Goal: Information Seeking & Learning: Learn about a topic

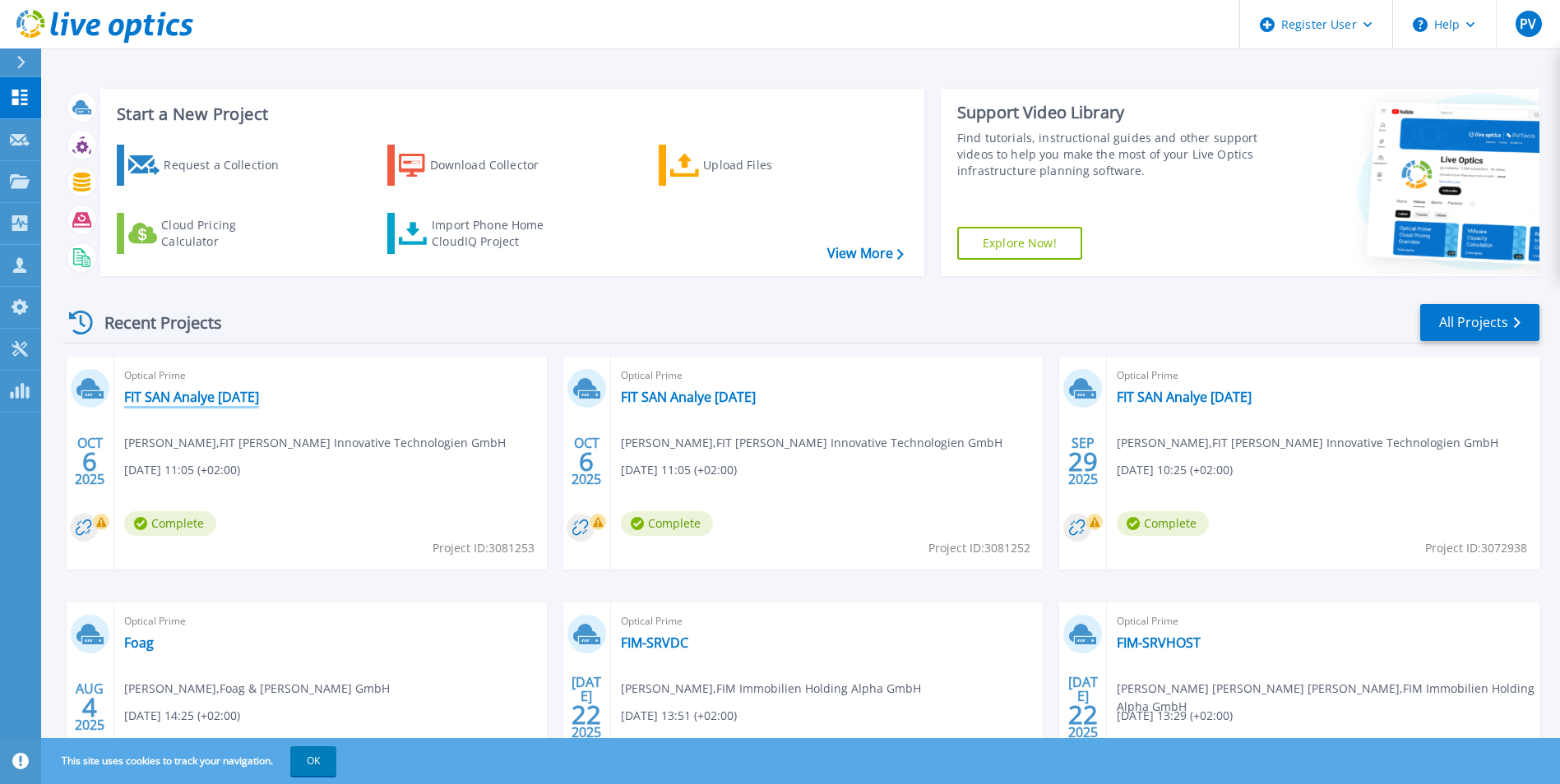
click at [207, 399] on link "FIT SAN Analye [DATE]" at bounding box center [191, 398] width 135 height 17
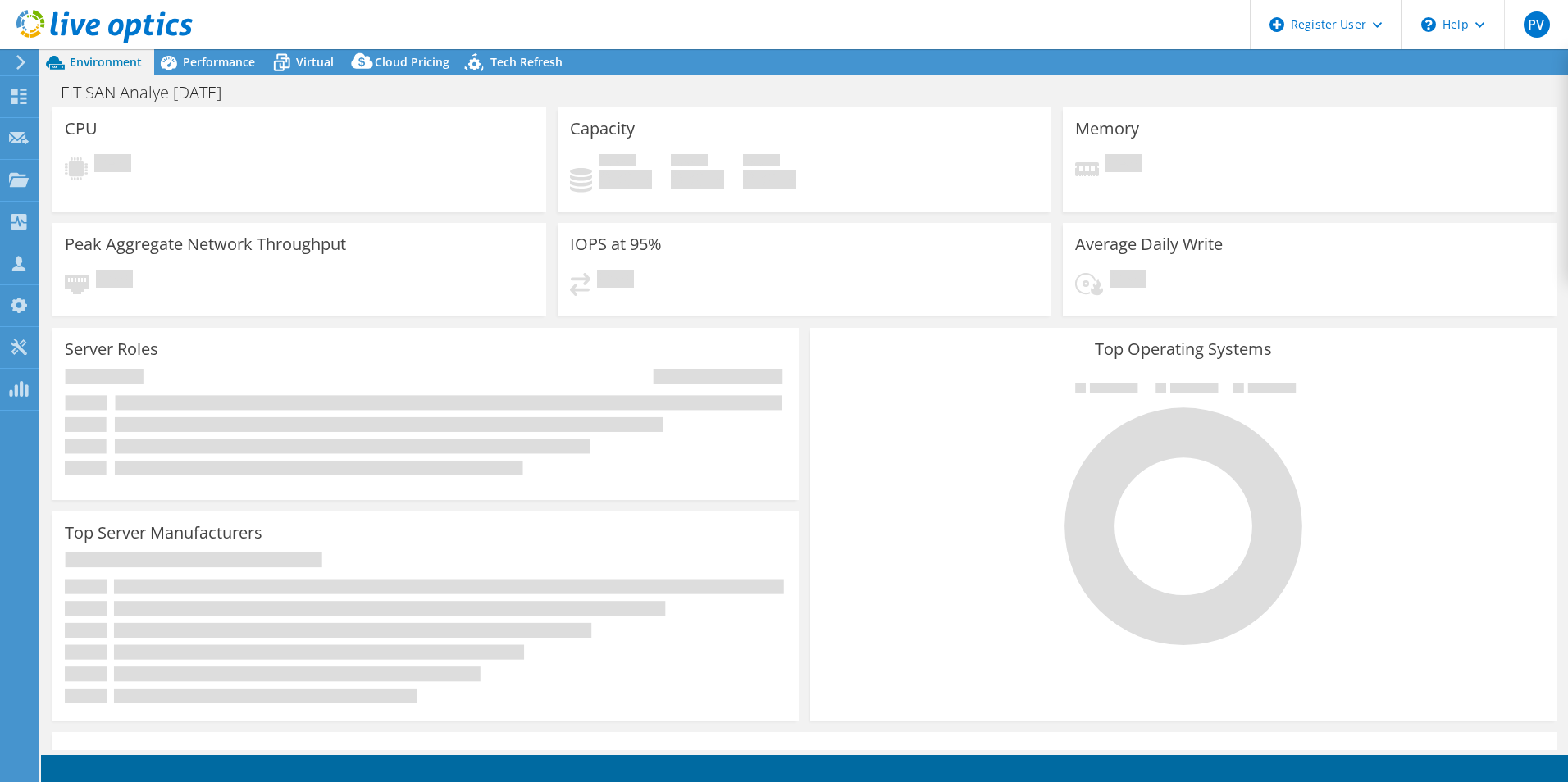
select select "USD"
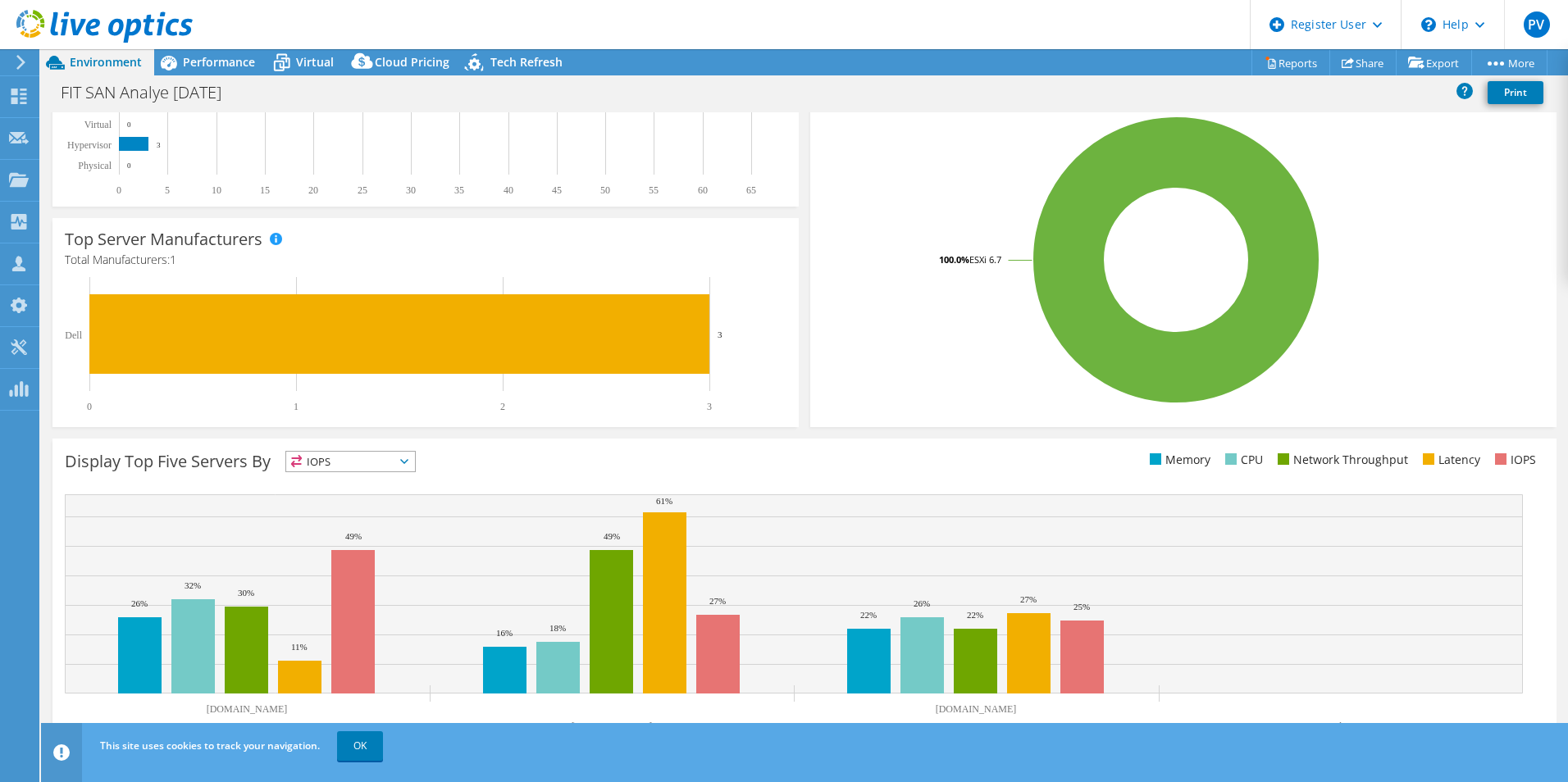
scroll to position [312, 0]
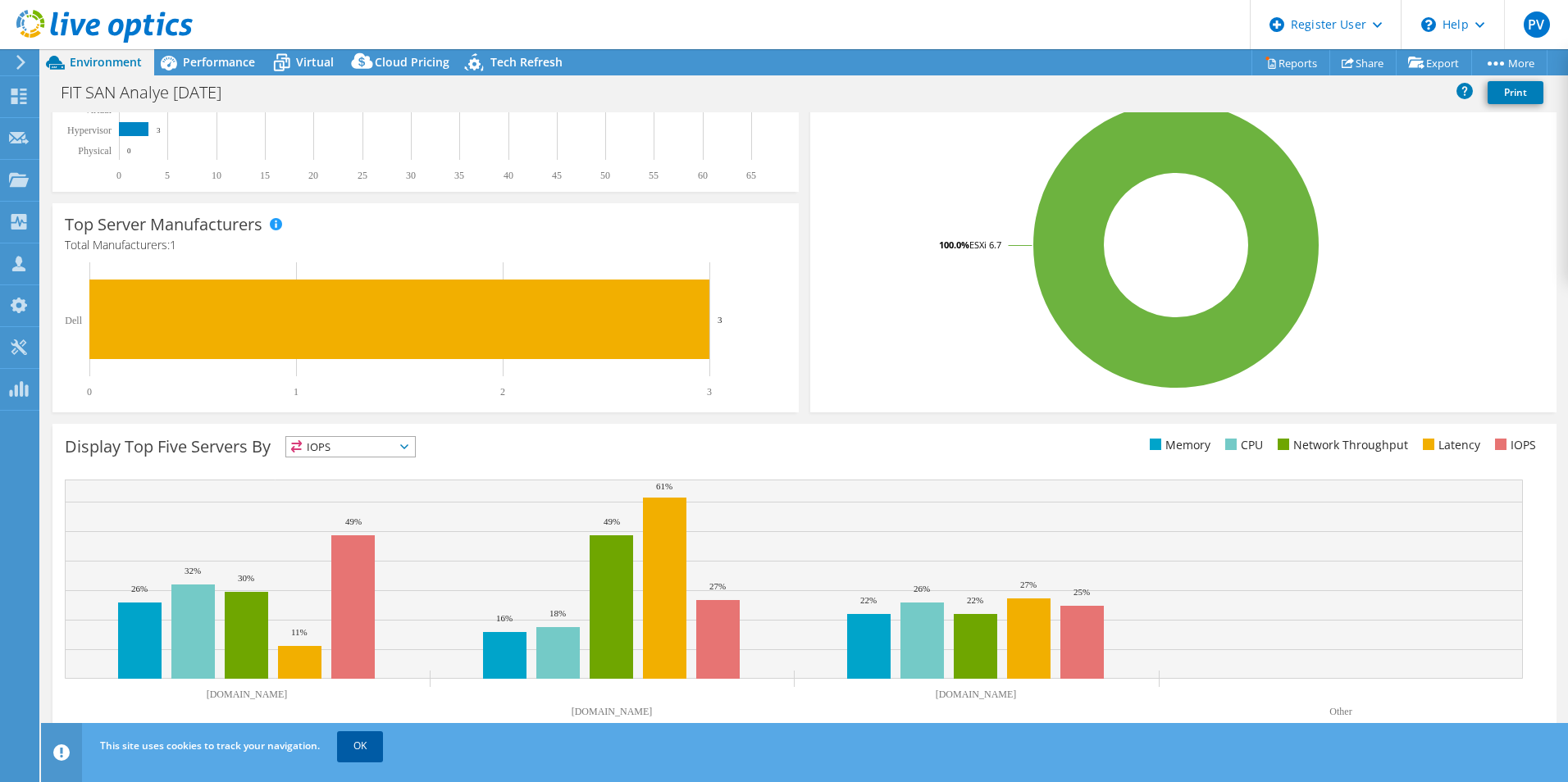
click at [356, 738] on link "OK" at bounding box center [360, 746] width 46 height 29
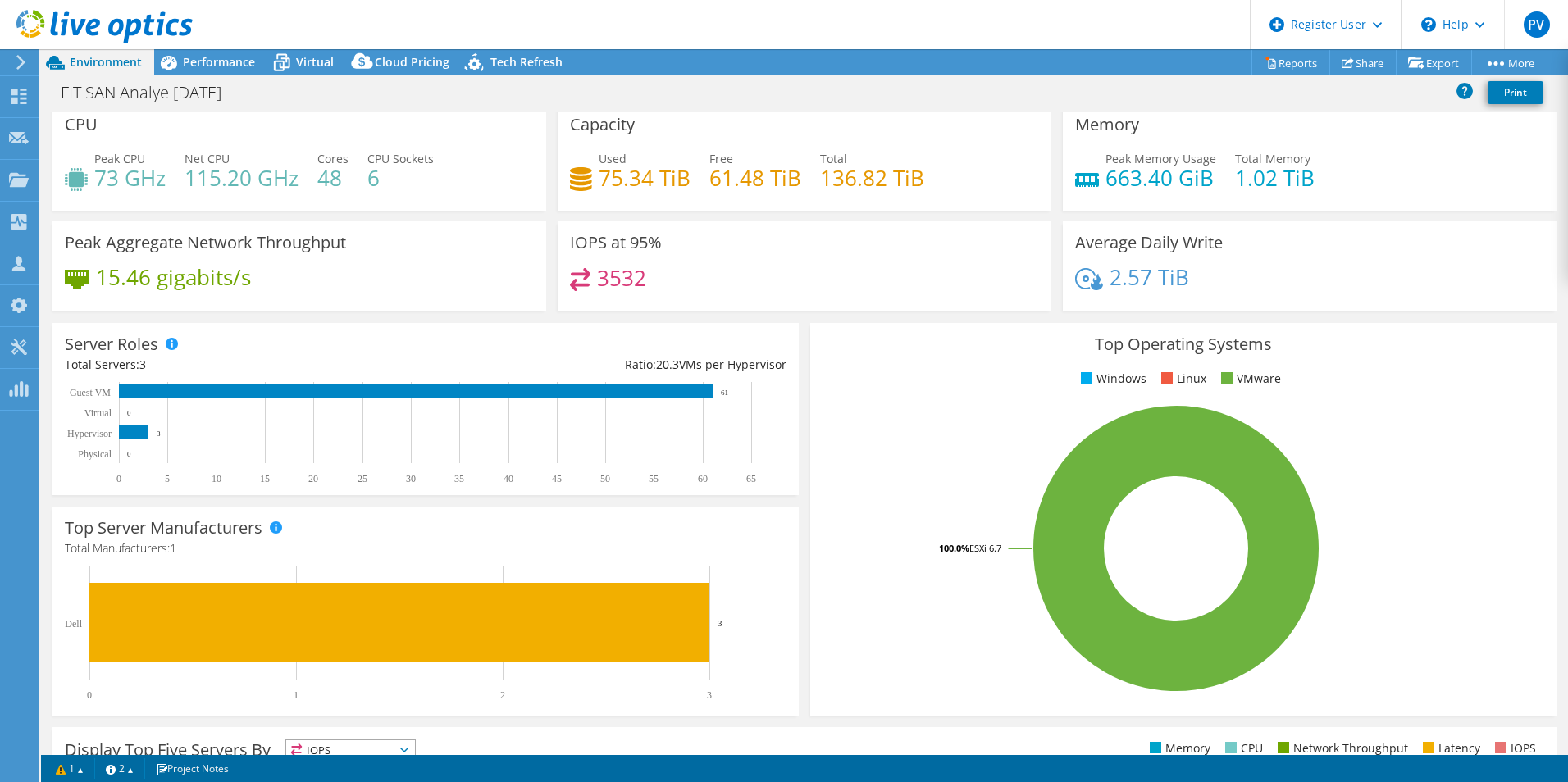
scroll to position [0, 0]
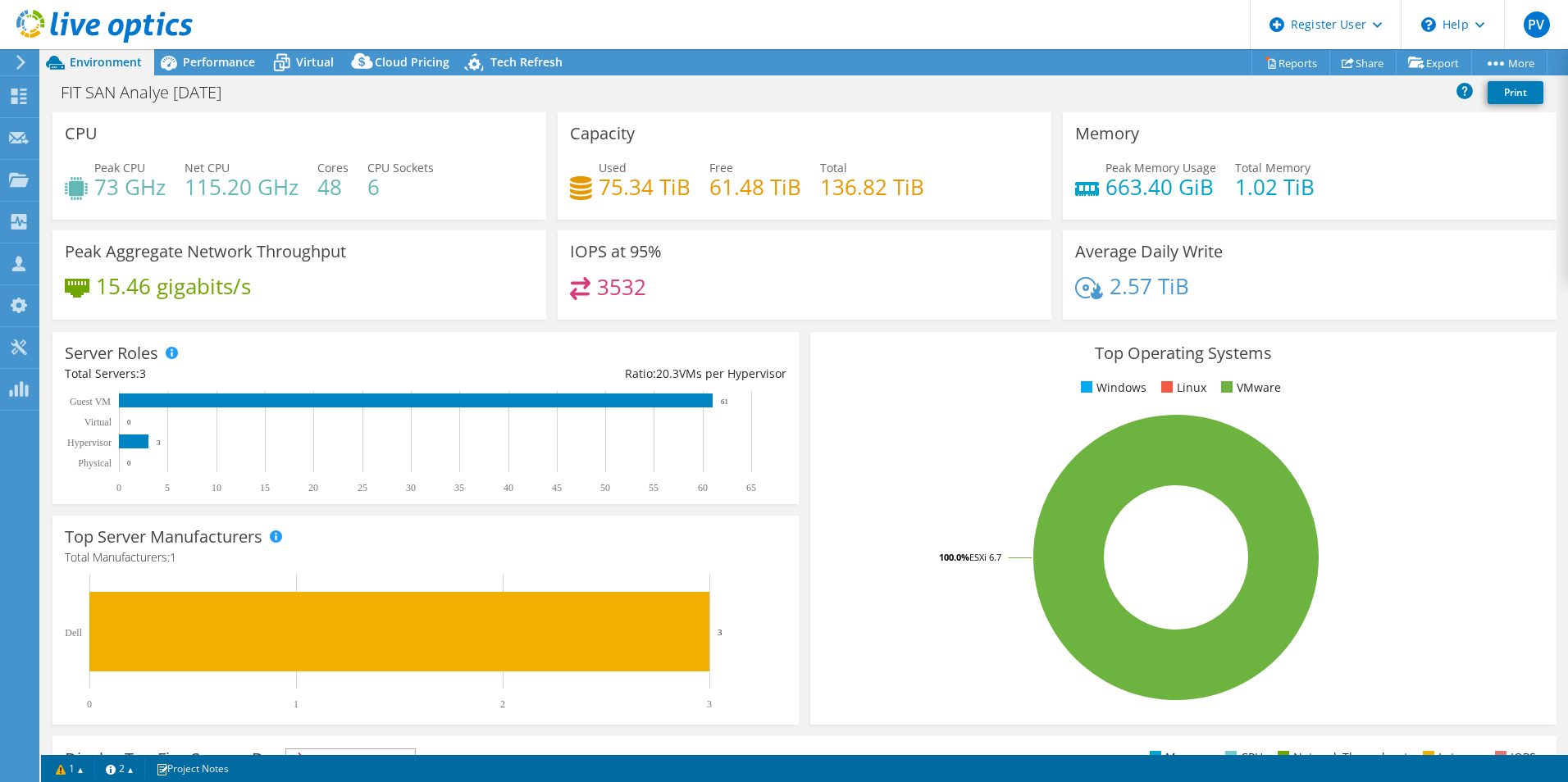
drag, startPoint x: 607, startPoint y: 153, endPoint x: 605, endPoint y: 163, distance: 10.2
click at [605, 161] on div "Capacity Used 75.34 TiB Free 61.48 TiB Total 136.82 TiB" at bounding box center [804, 166] width 494 height 107
drag, startPoint x: 605, startPoint y: 163, endPoint x: 637, endPoint y: 187, distance: 40.0
click at [628, 184] on h4 "75.34 TiB" at bounding box center [645, 187] width 92 height 18
drag, startPoint x: 637, startPoint y: 187, endPoint x: 872, endPoint y: 196, distance: 235.2
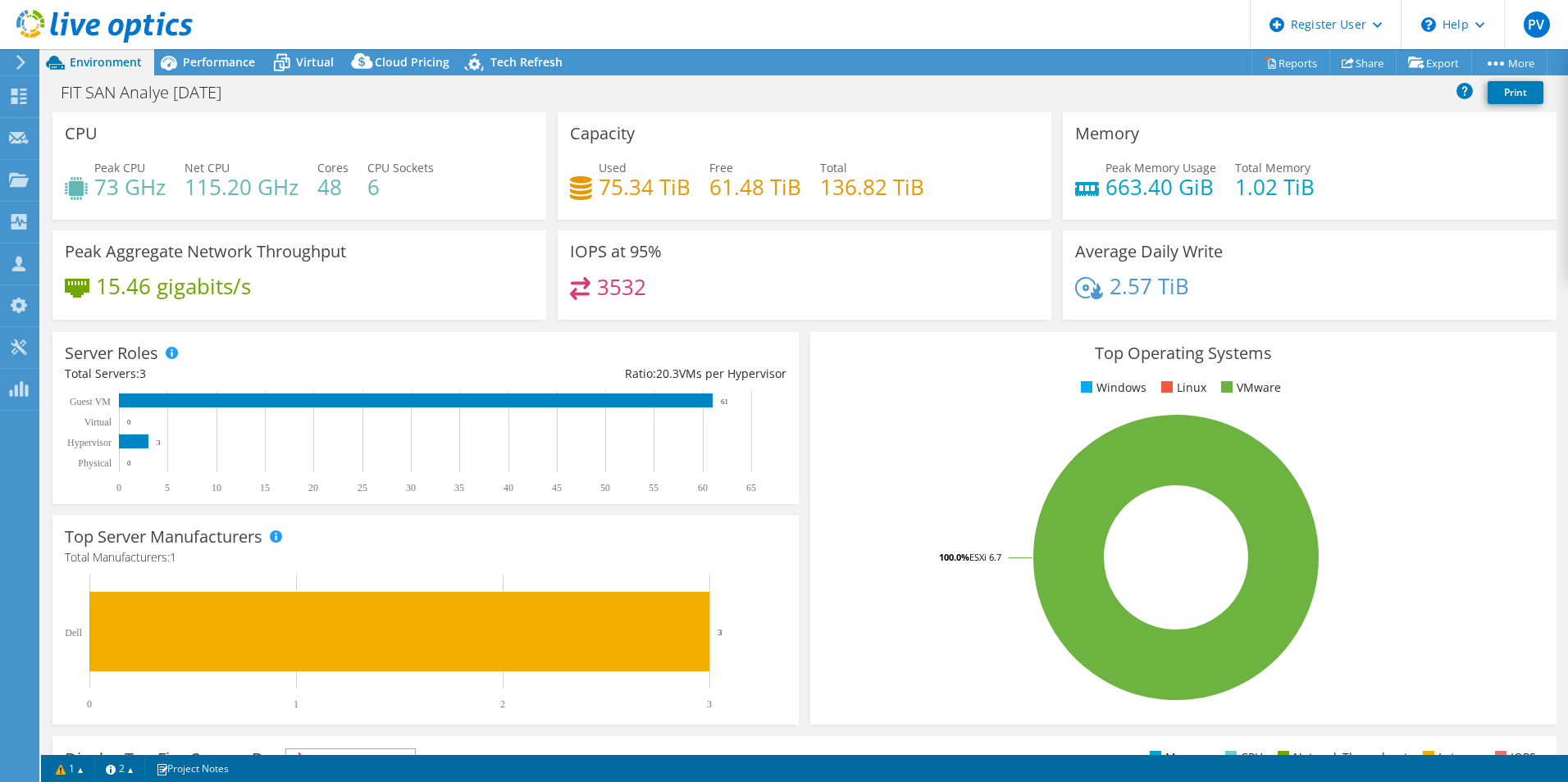
click at [872, 194] on h4 "136.82 TiB" at bounding box center [873, 187] width 104 height 18
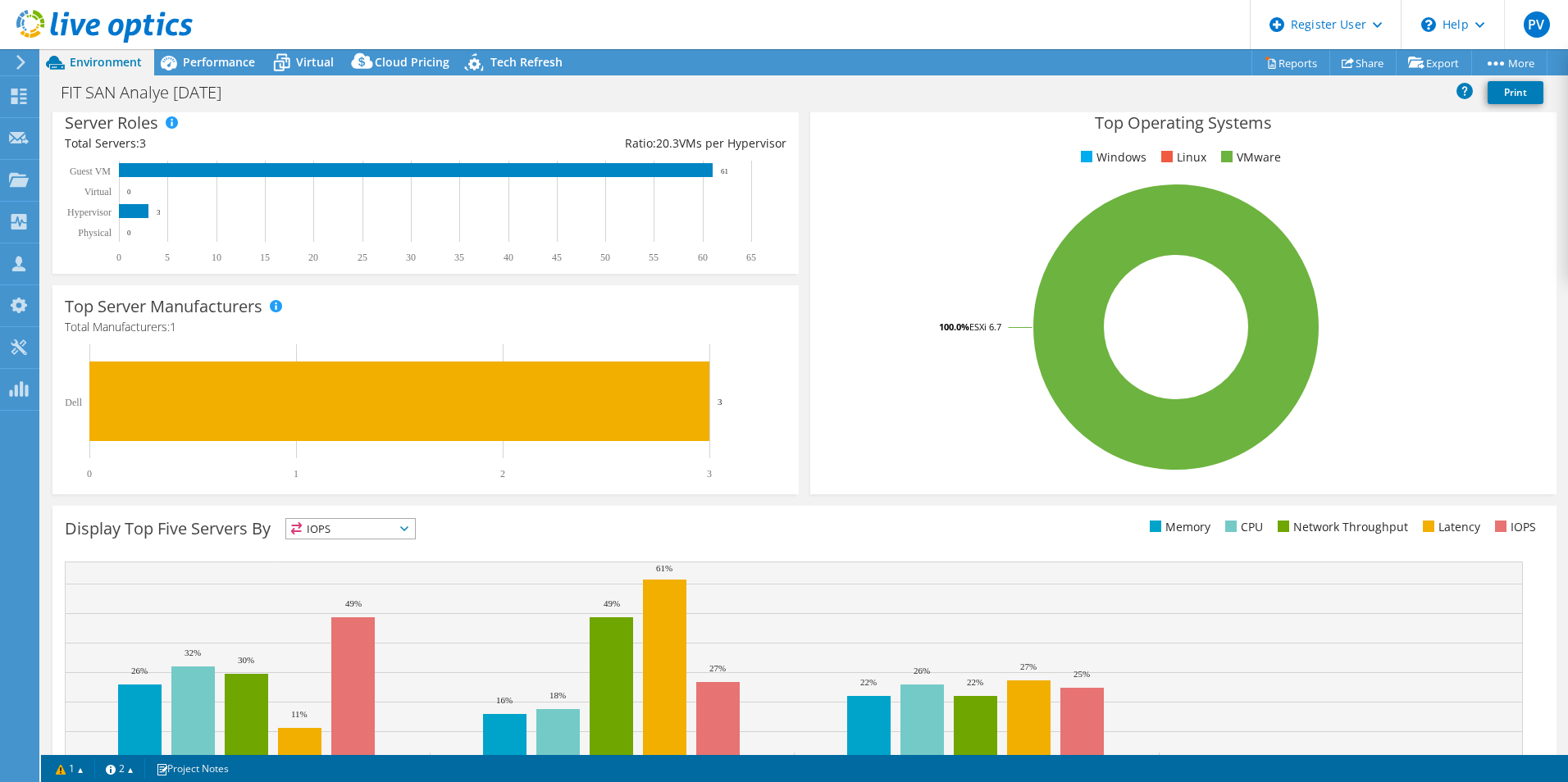
scroll to position [312, 0]
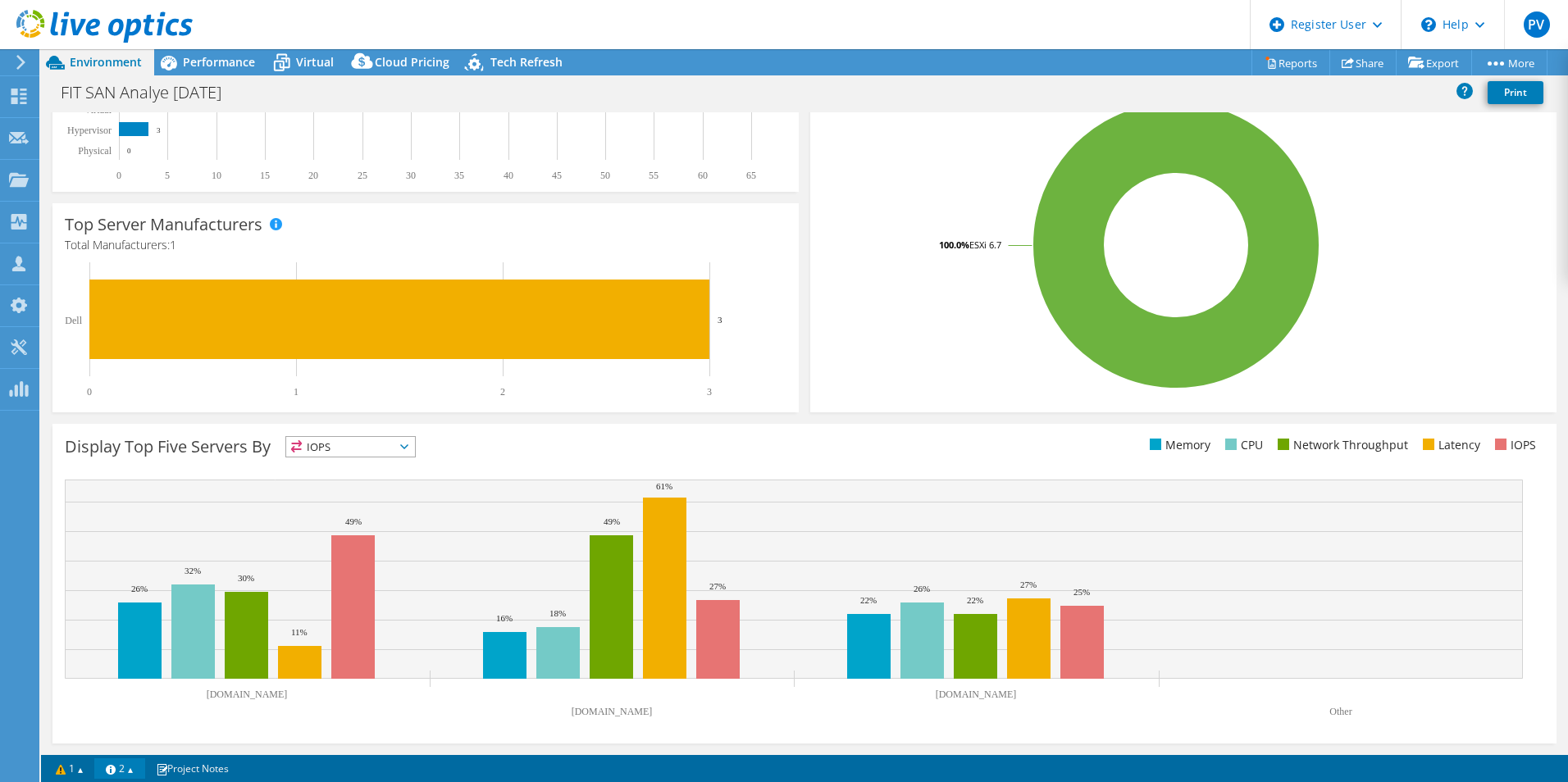
click at [132, 769] on link "2" at bounding box center [120, 768] width 51 height 20
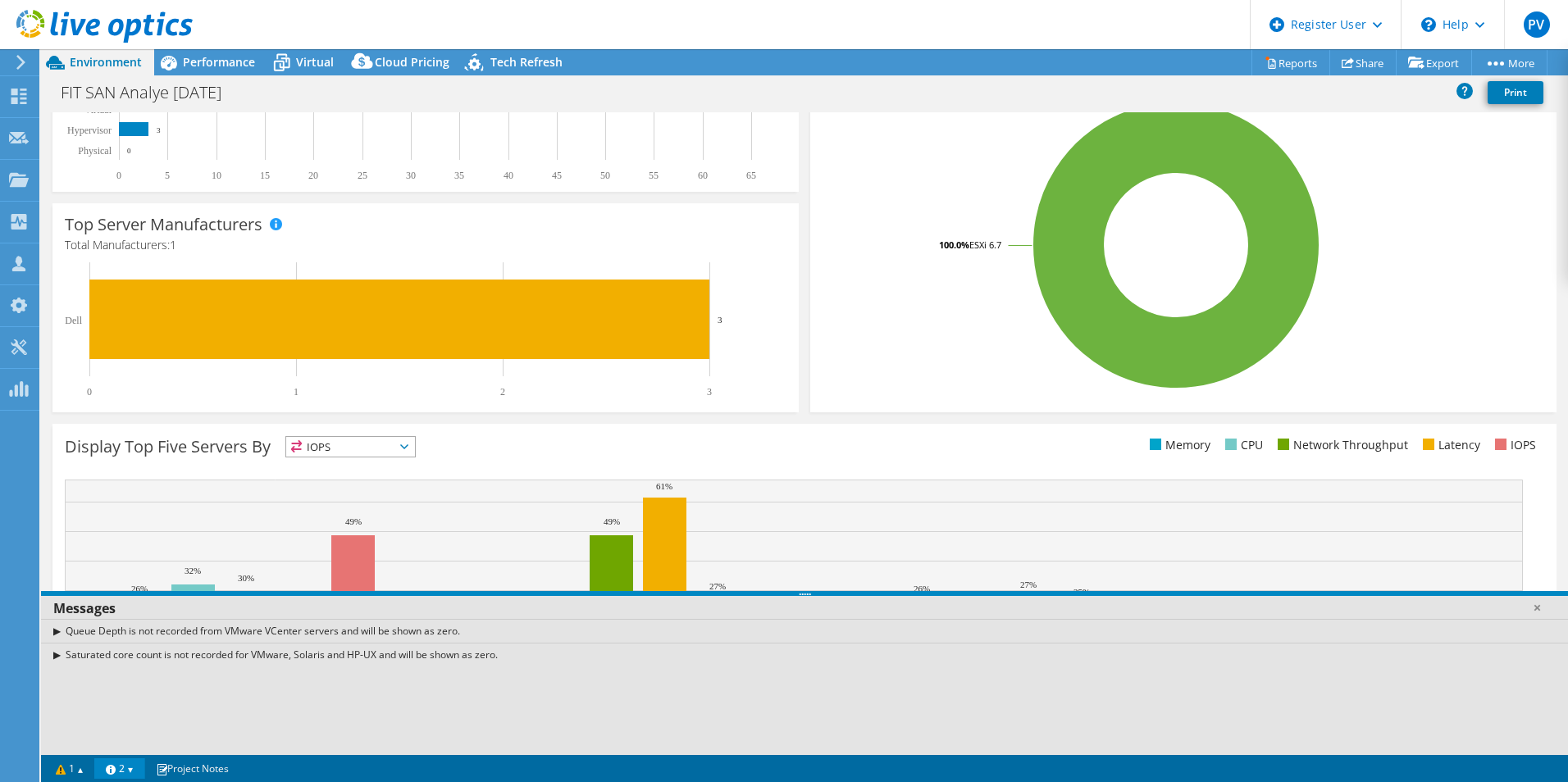
click at [132, 769] on link "2" at bounding box center [120, 768] width 51 height 20
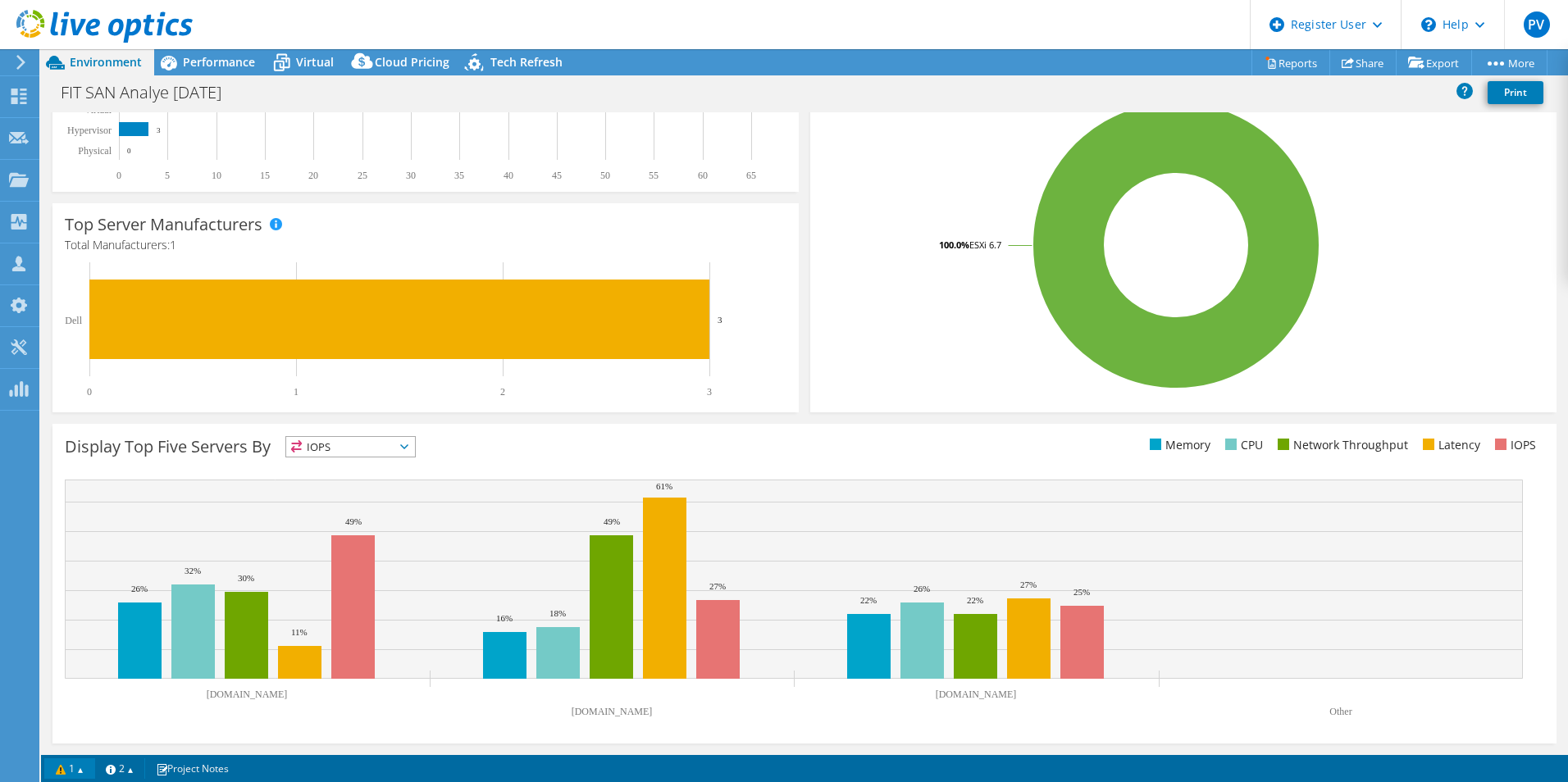
click at [83, 768] on link "1" at bounding box center [70, 768] width 51 height 20
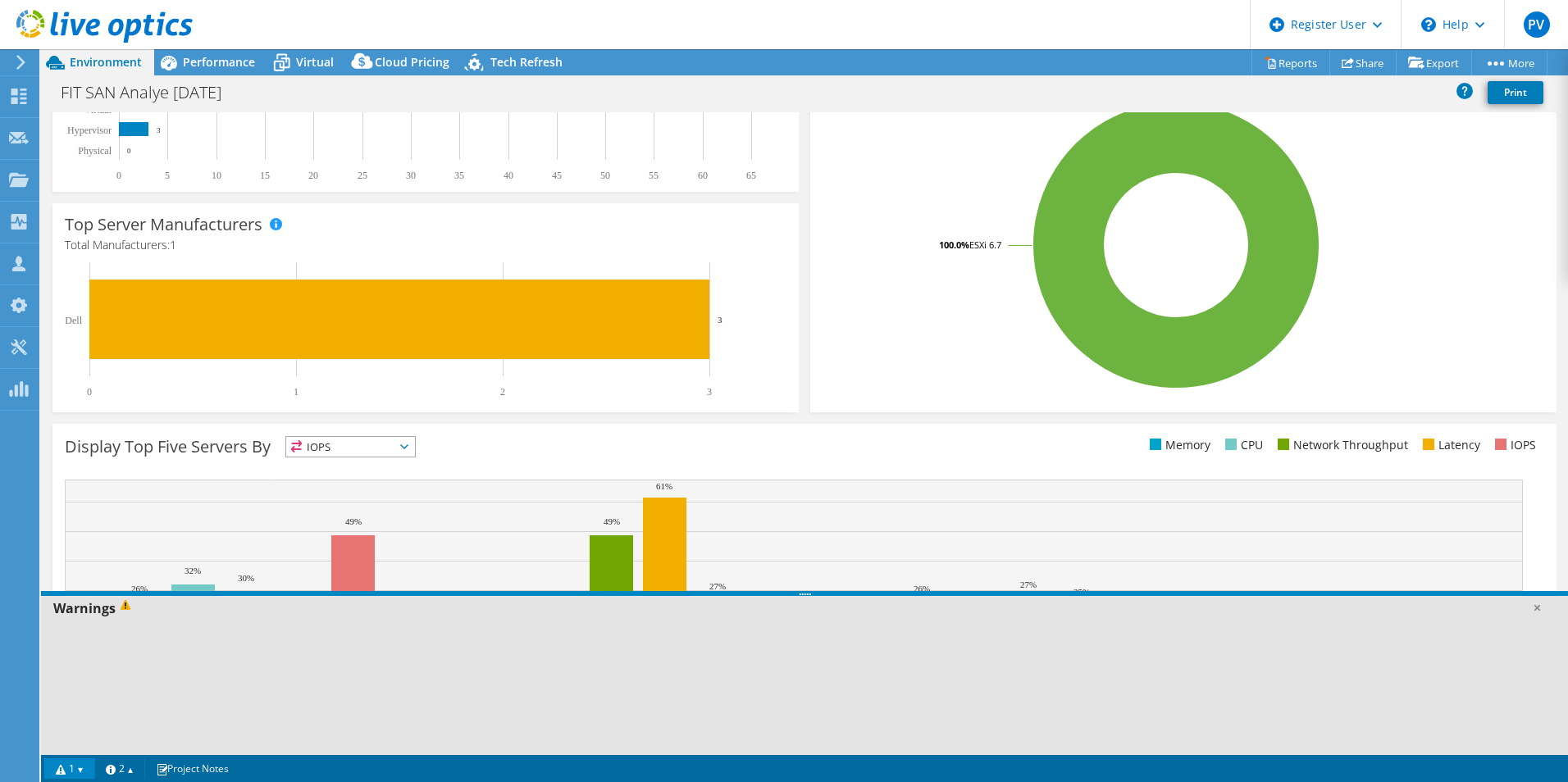
click at [83, 768] on link "1" at bounding box center [70, 768] width 51 height 20
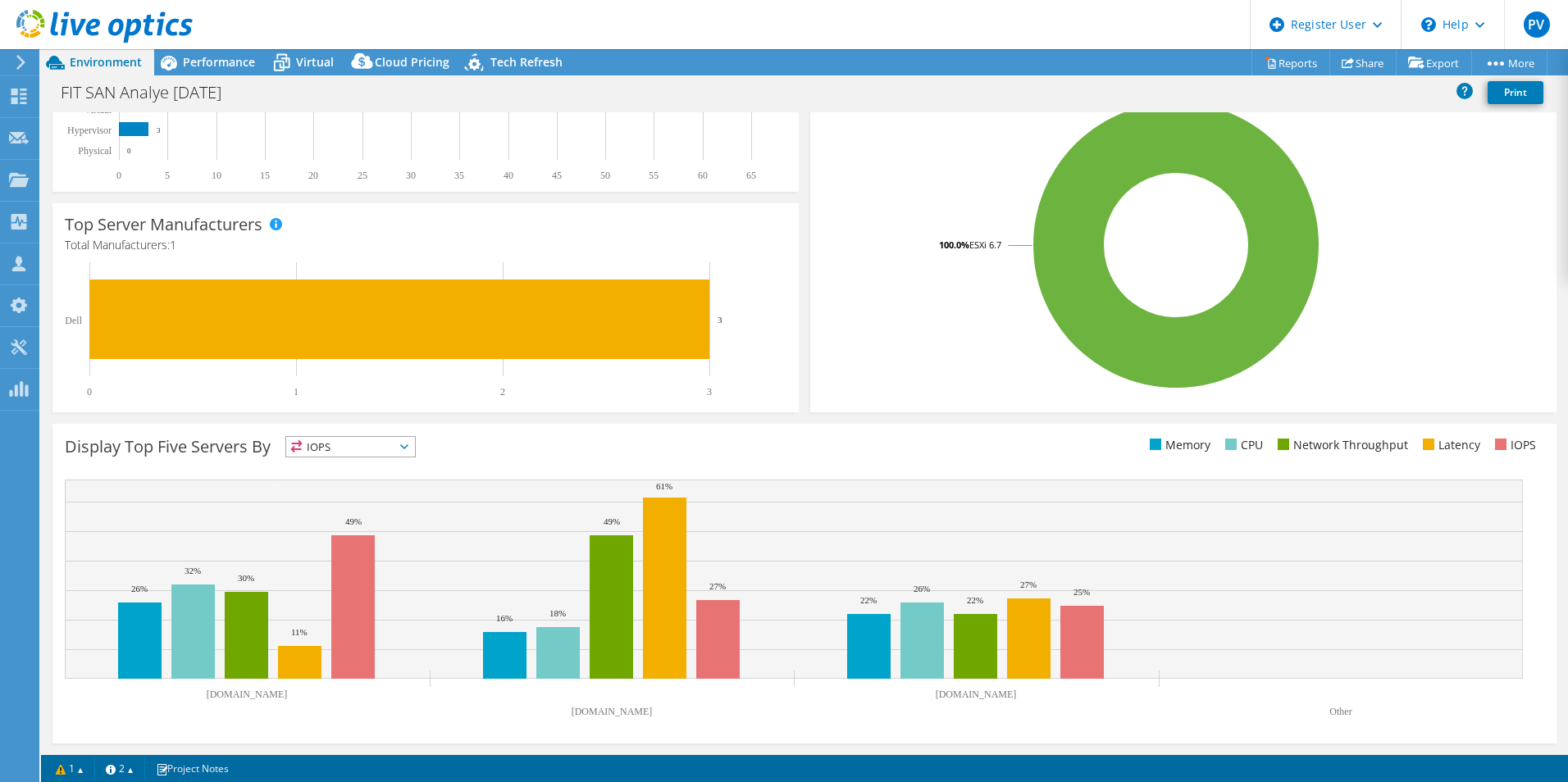
scroll to position [0, 0]
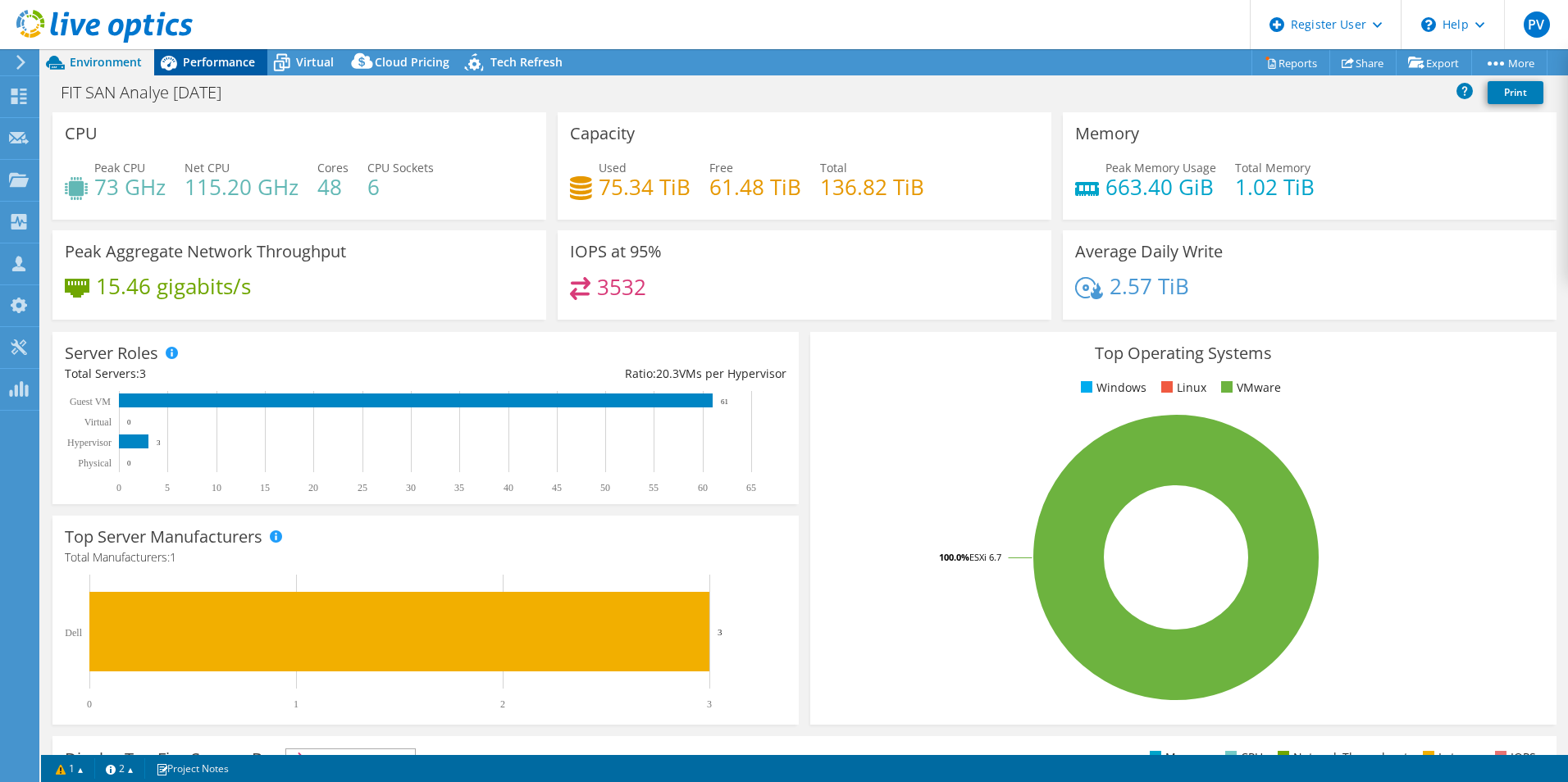
click at [195, 59] on span "Performance" at bounding box center [219, 61] width 72 height 16
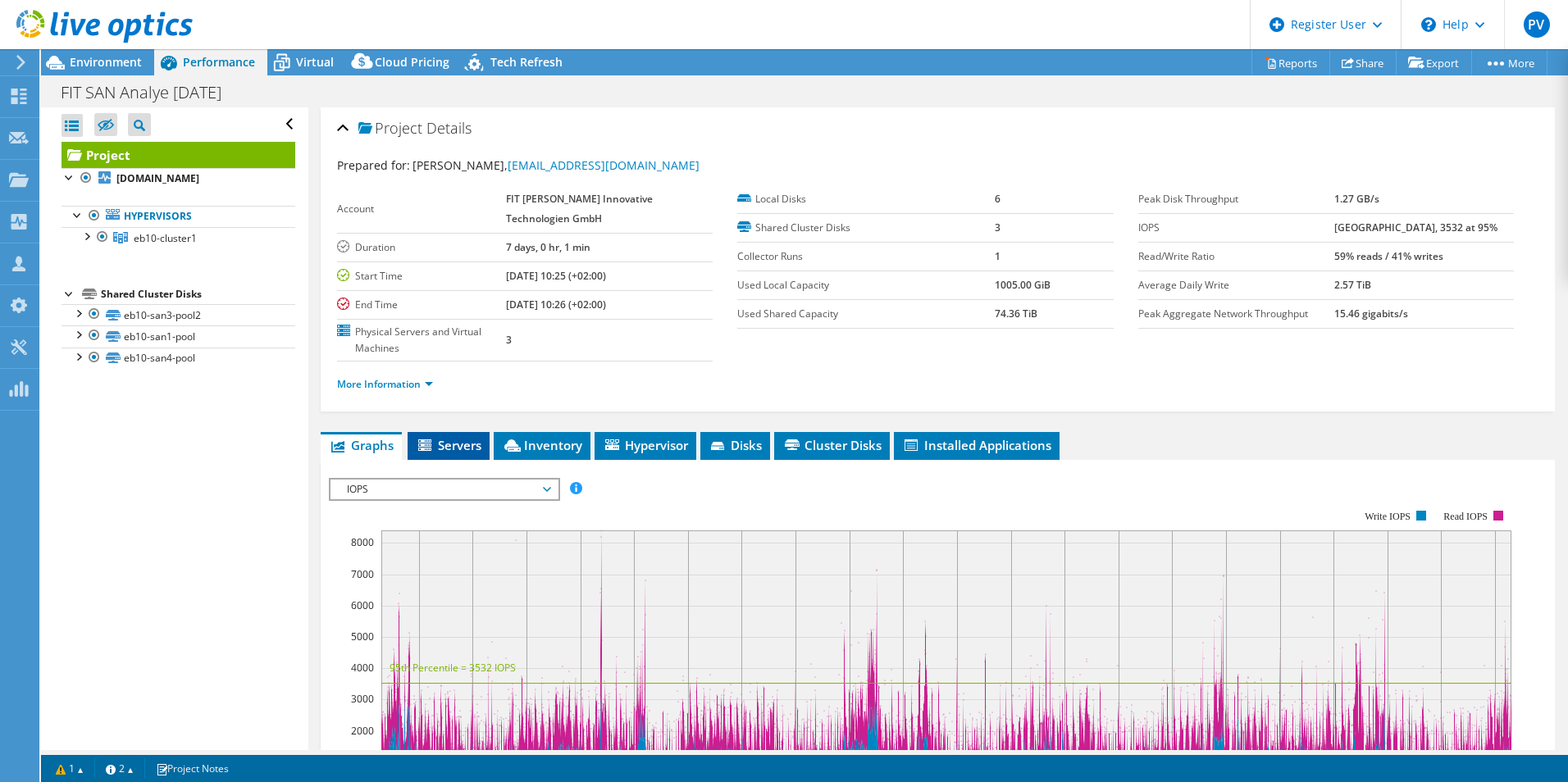
click at [463, 446] on span "Servers" at bounding box center [449, 445] width 66 height 16
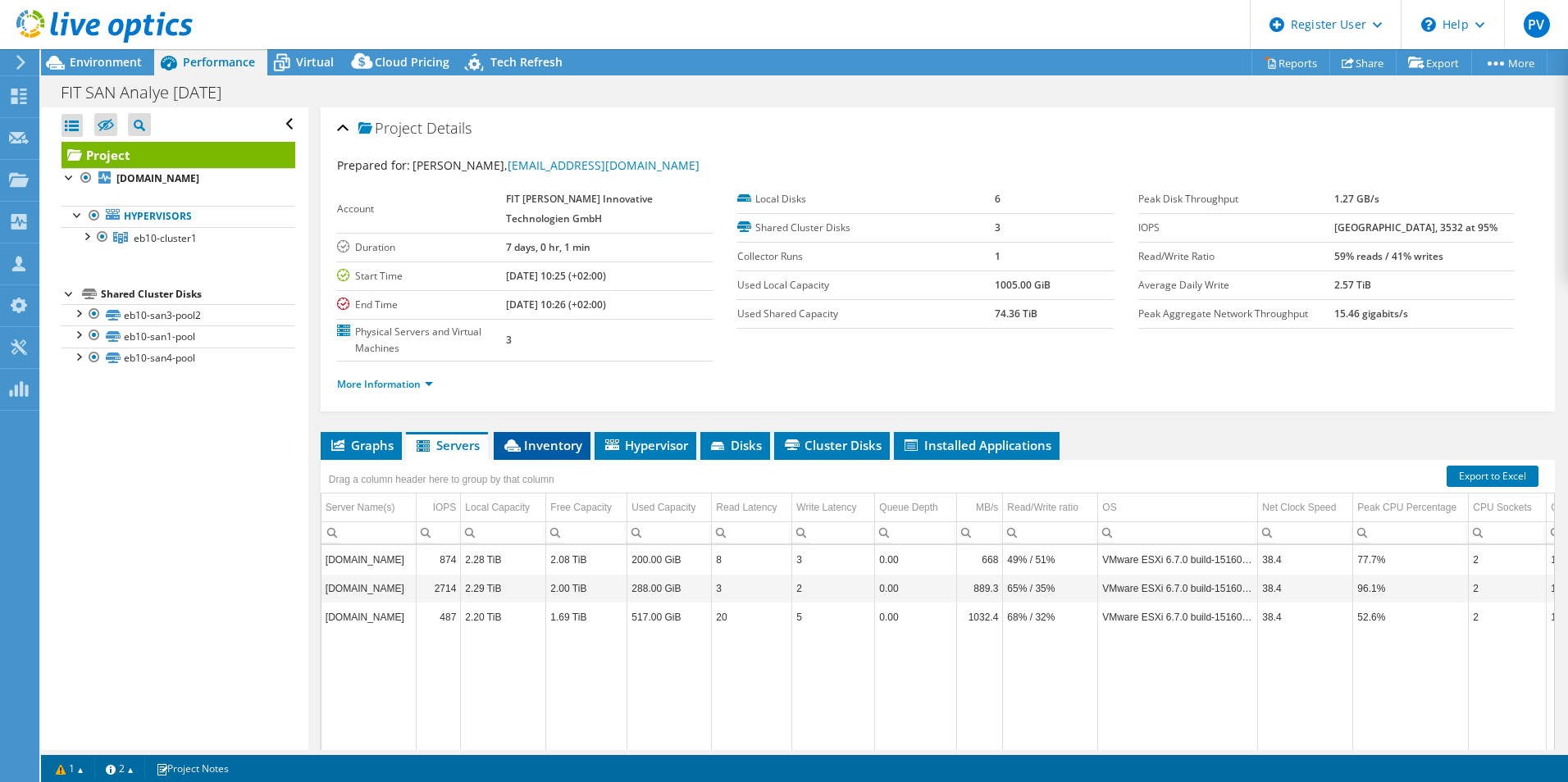
click at [548, 442] on span "Inventory" at bounding box center [542, 445] width 81 height 16
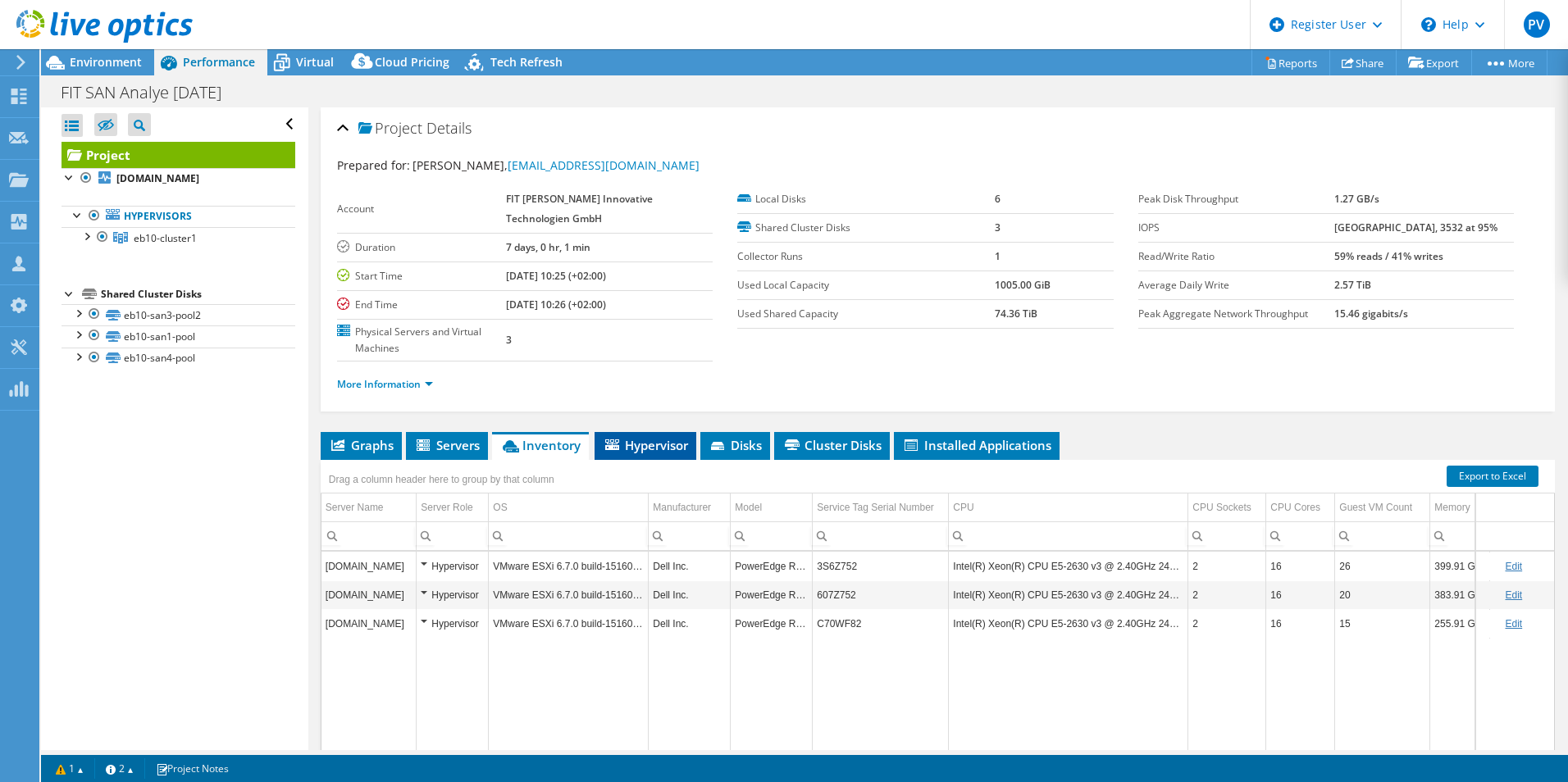
click at [660, 441] on span "Hypervisor" at bounding box center [645, 445] width 85 height 16
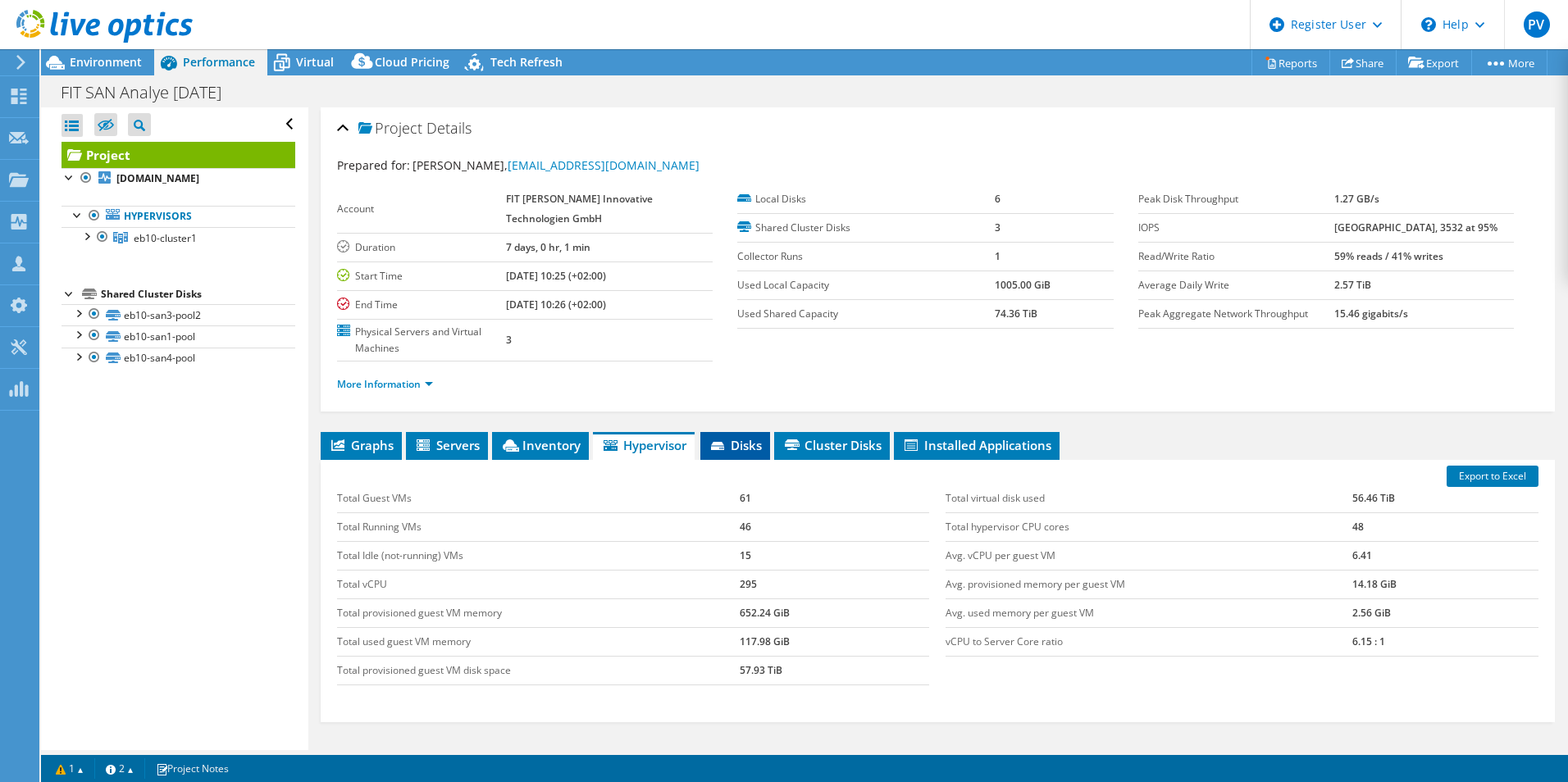
click at [746, 444] on span "Disks" at bounding box center [735, 445] width 53 height 16
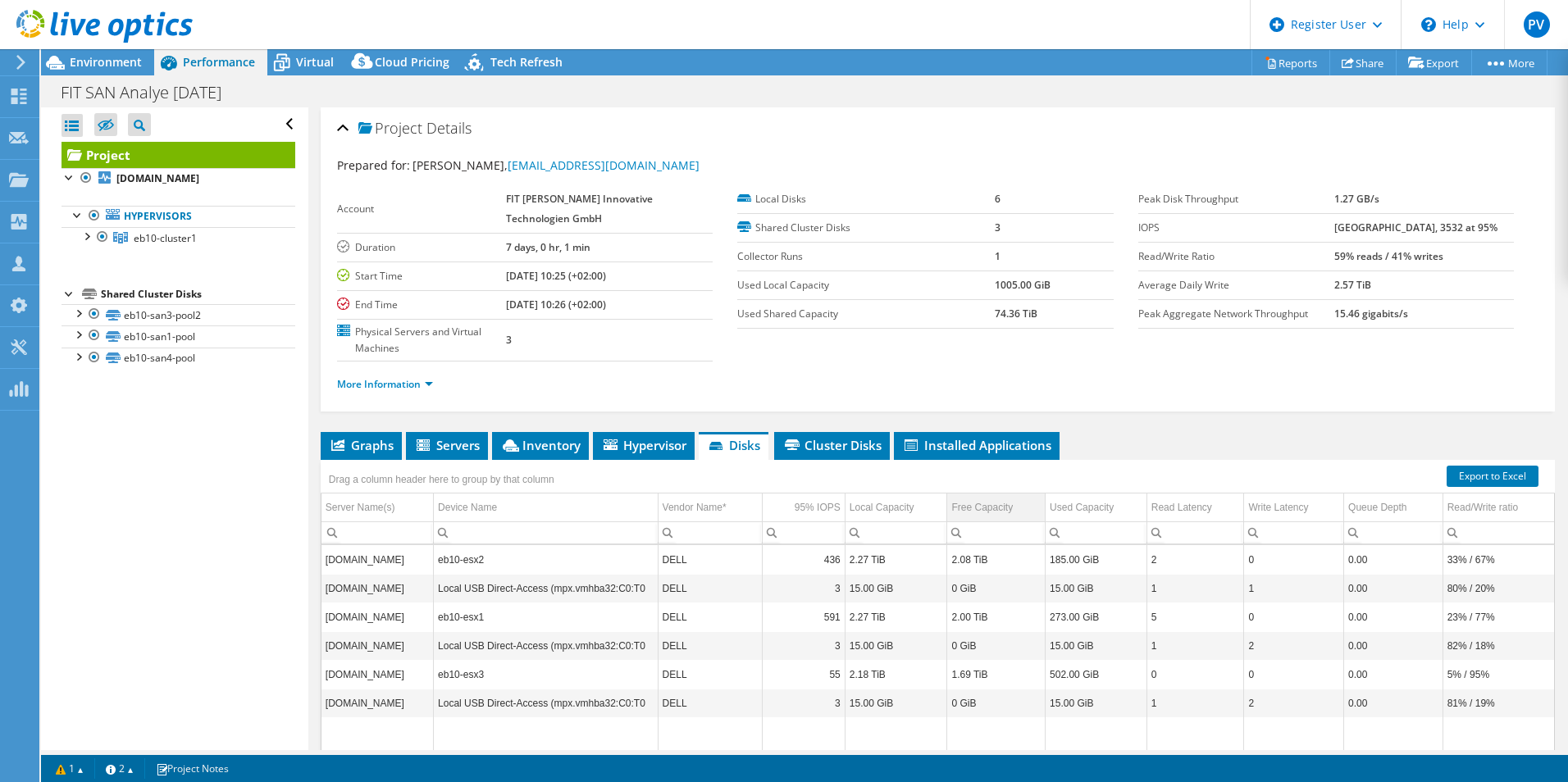
scroll to position [121, 0]
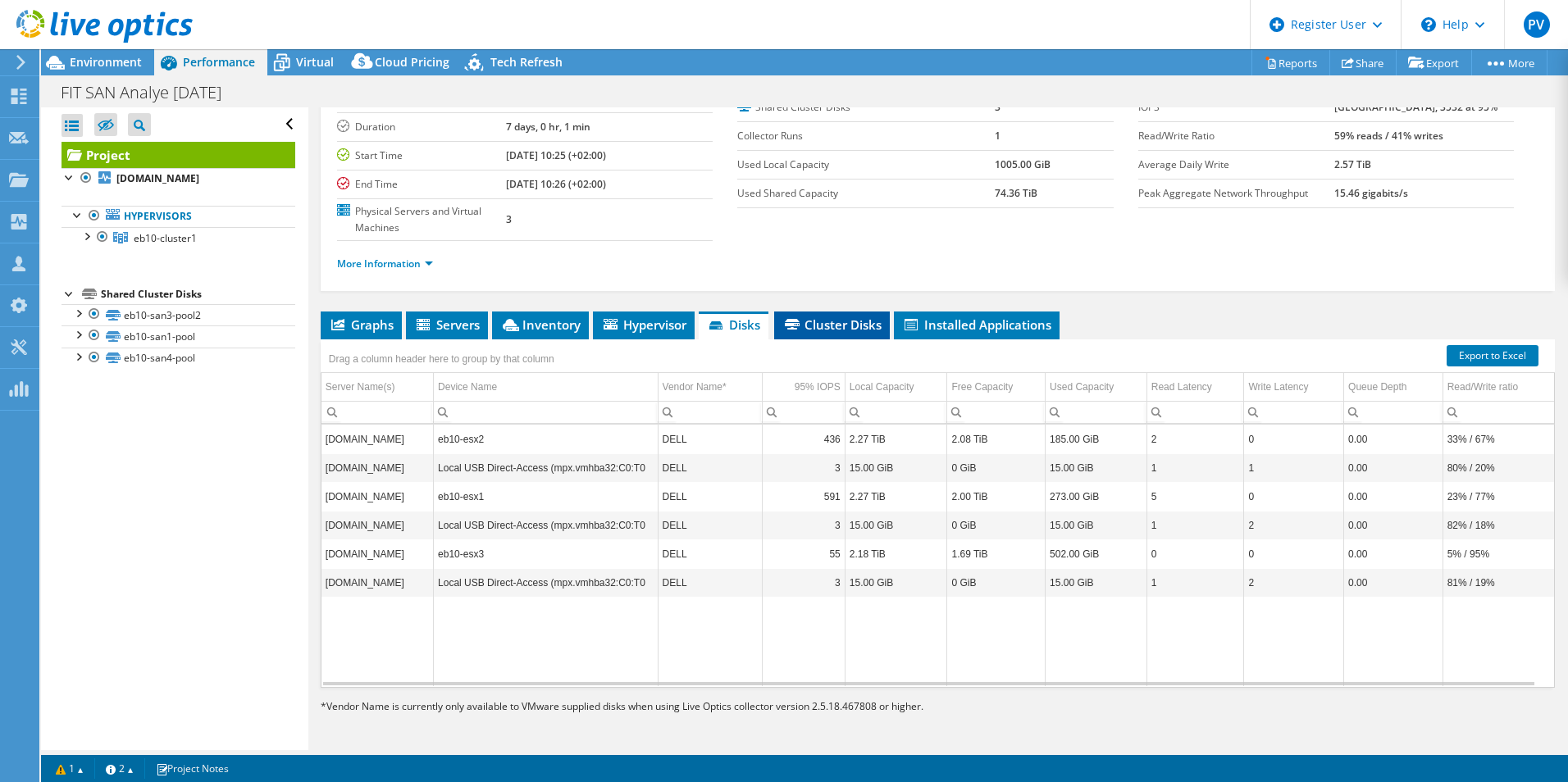
click at [849, 326] on span "Cluster Disks" at bounding box center [832, 325] width 99 height 16
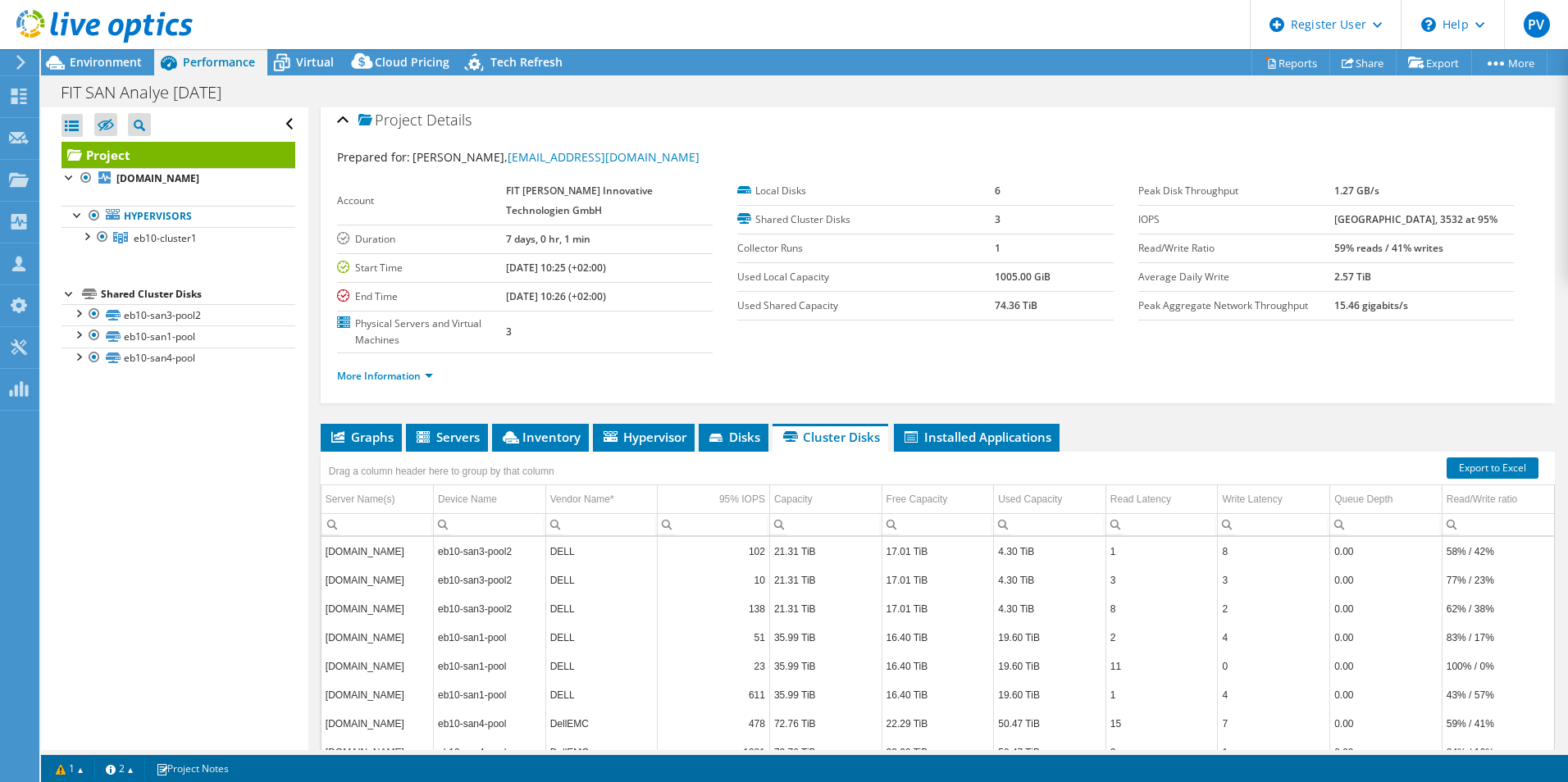
scroll to position [0, 0]
